Goal: Information Seeking & Learning: Check status

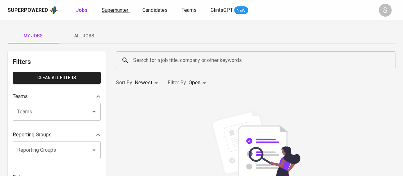
click at [120, 13] on link "Superhunter" at bounding box center [116, 10] width 28 height 8
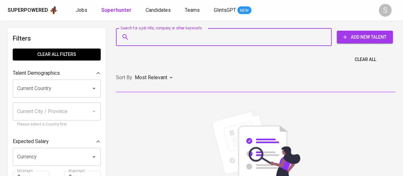
paste input "[PHONE_NUMBER]"
click at [137, 38] on input "[PHONE_NUMBER]" at bounding box center [226, 37] width 188 height 12
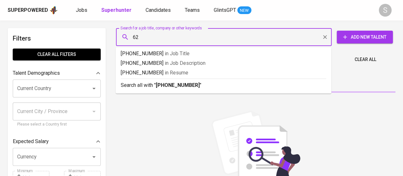
type input "6"
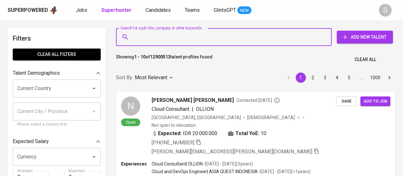
paste input "[EMAIL_ADDRESS][DOMAIN_NAME]"
type input "[EMAIL_ADDRESS][DOMAIN_NAME]"
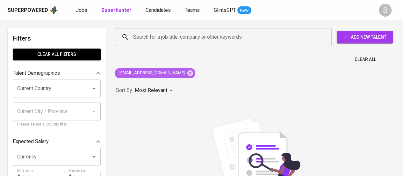
click at [144, 74] on span "[EMAIL_ADDRESS][DOMAIN_NAME]" at bounding box center [152, 73] width 74 height 6
click at [187, 70] on icon at bounding box center [190, 73] width 6 height 6
click at [141, 35] on input "Search for a job title, company or other keywords" at bounding box center [226, 37] width 188 height 12
paste input "[EMAIL_ADDRESS][DOMAIN_NAME]"
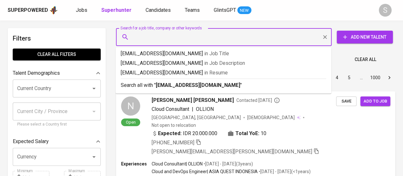
type input "[EMAIL_ADDRESS][DOMAIN_NAME]"
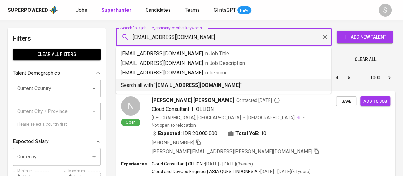
click at [168, 85] on b "[EMAIL_ADDRESS][DOMAIN_NAME]" at bounding box center [198, 85] width 84 height 6
click at [168, 83] on div "Most Relevant" at bounding box center [155, 78] width 40 height 12
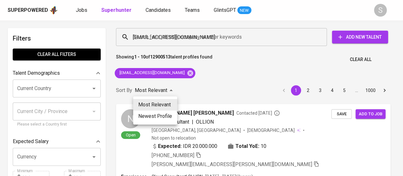
click at [168, 85] on div at bounding box center [201, 88] width 403 height 176
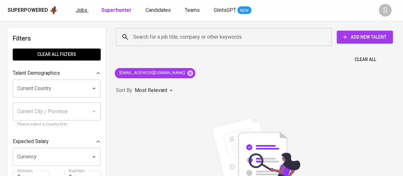
click at [82, 10] on span "Jobs" at bounding box center [81, 10] width 11 height 6
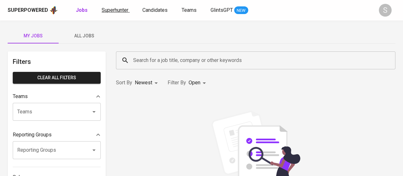
click at [110, 7] on span "Superhunter" at bounding box center [115, 10] width 27 height 6
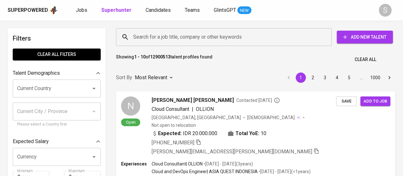
paste input "[EMAIL_ADDRESS][DOMAIN_NAME]"
click at [159, 38] on input "Search for a job title, company or other keywords" at bounding box center [226, 37] width 188 height 12
type input "[EMAIL_ADDRESS][DOMAIN_NAME]"
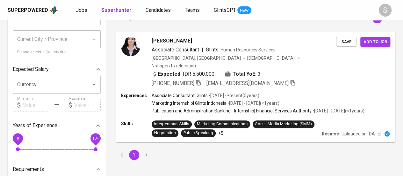
scroll to position [74, 0]
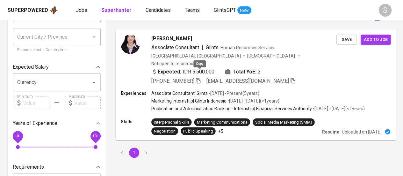
click at [200, 77] on icon "button" at bounding box center [198, 80] width 6 height 6
click at [200, 78] on icon "button" at bounding box center [198, 79] width 4 height 3
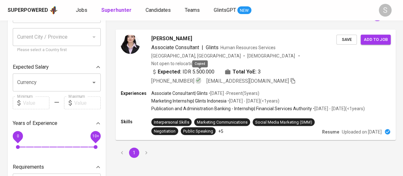
click at [200, 78] on icon "button" at bounding box center [198, 79] width 4 height 3
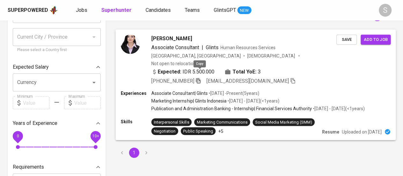
click at [199, 77] on icon "button" at bounding box center [198, 80] width 6 height 6
click at [198, 78] on icon "button" at bounding box center [198, 80] width 4 height 5
